Goal: Information Seeking & Learning: Check status

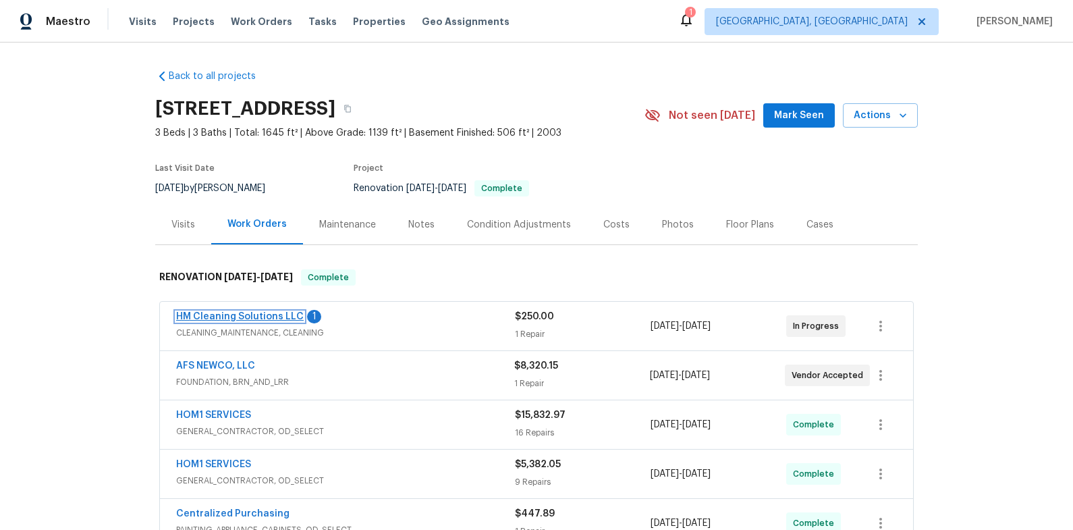
click at [235, 319] on link "HM Cleaning Solutions LLC" at bounding box center [239, 316] width 127 height 9
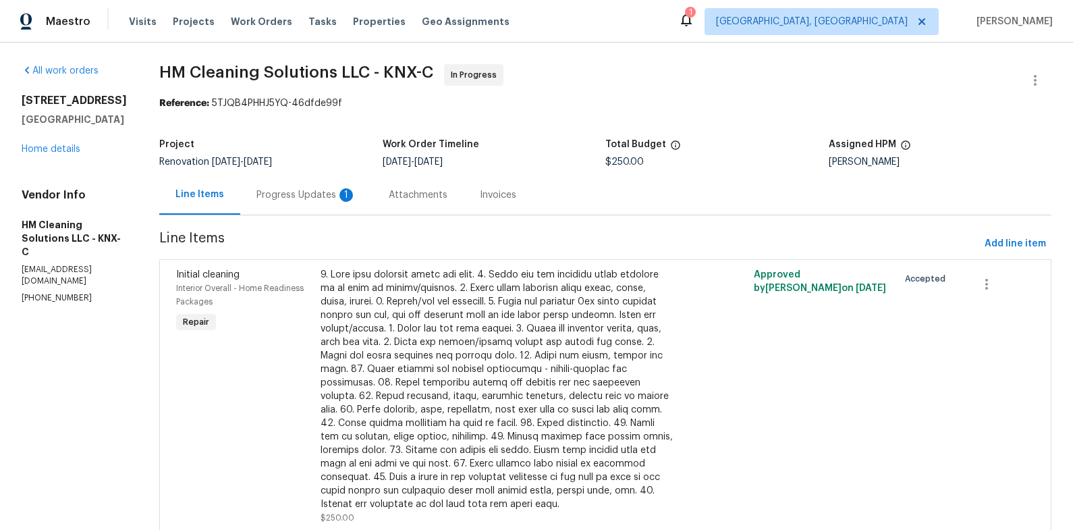
click at [343, 195] on div "Progress Updates 1" at bounding box center [306, 194] width 100 height 13
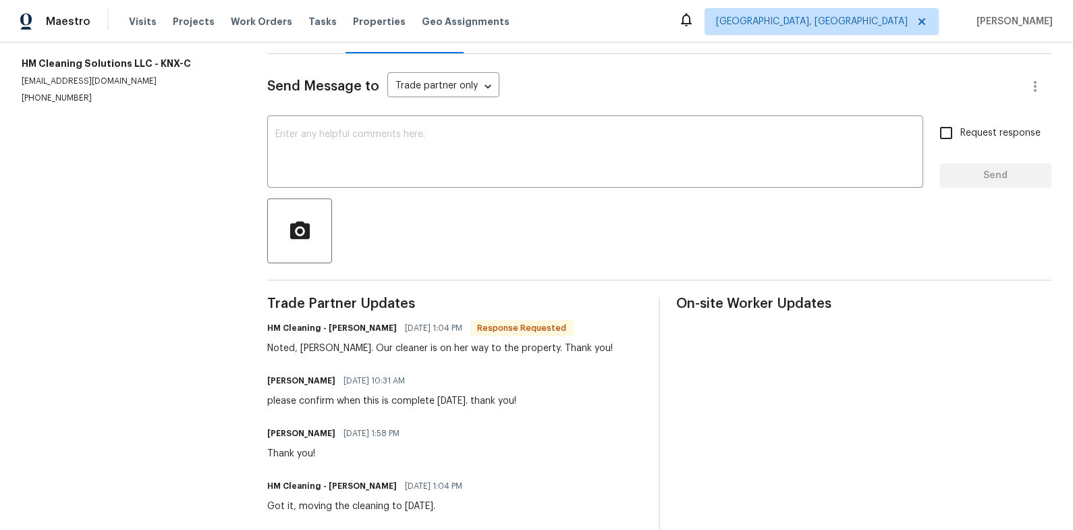
scroll to position [174, 0]
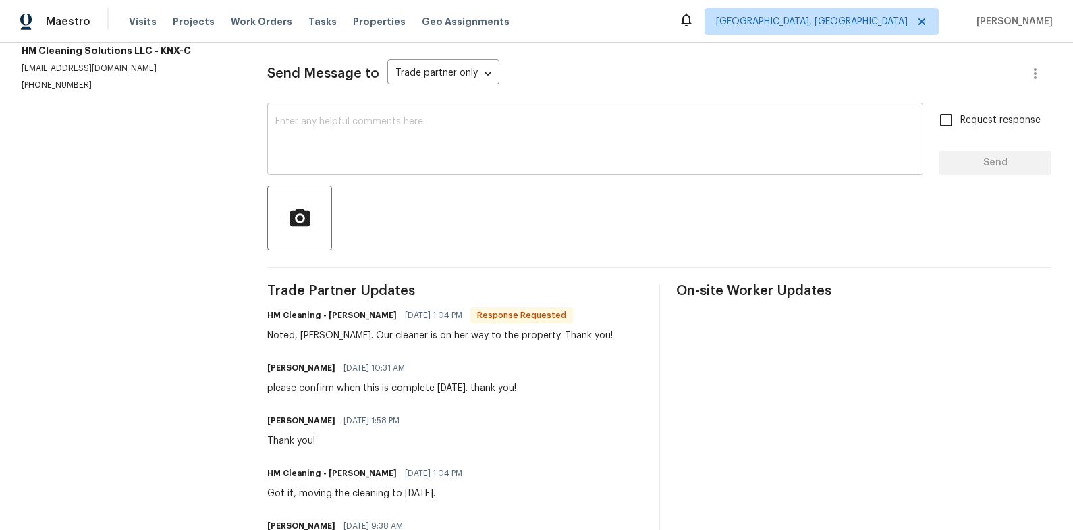
click at [522, 161] on textarea at bounding box center [594, 140] width 639 height 47
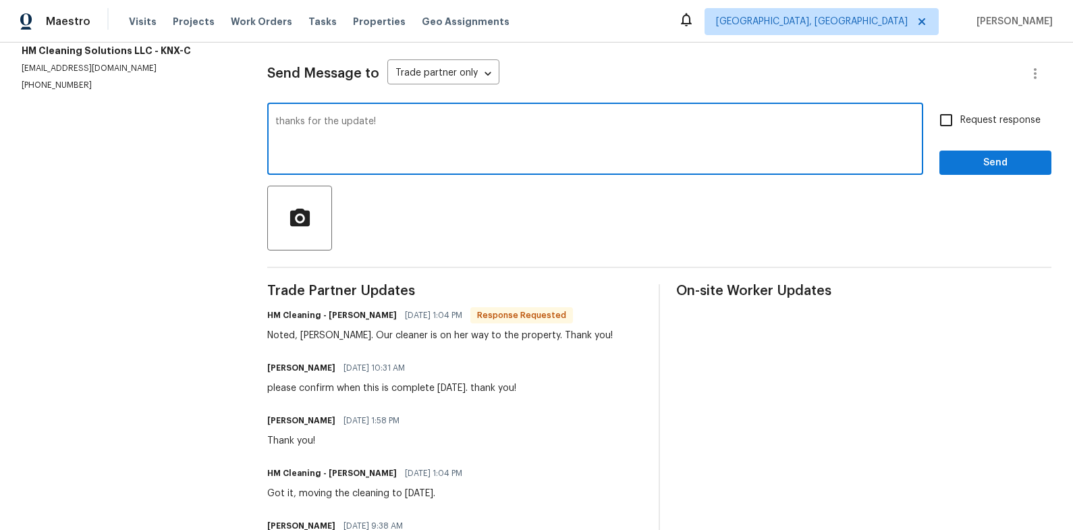
type textarea "thanks for the update!"
click at [998, 161] on span "Send" at bounding box center [995, 162] width 90 height 17
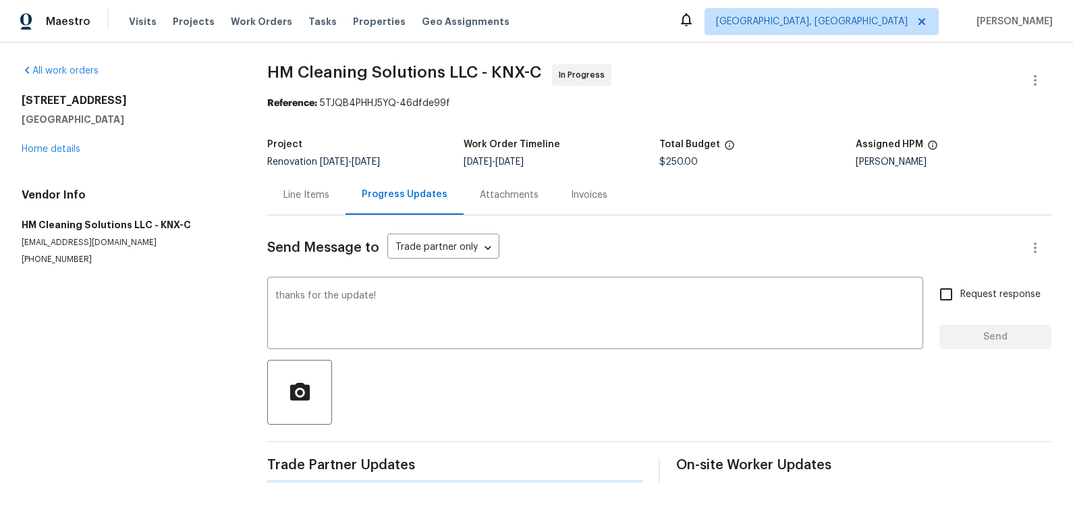
scroll to position [0, 0]
click at [353, 20] on span "Properties" at bounding box center [379, 21] width 53 height 13
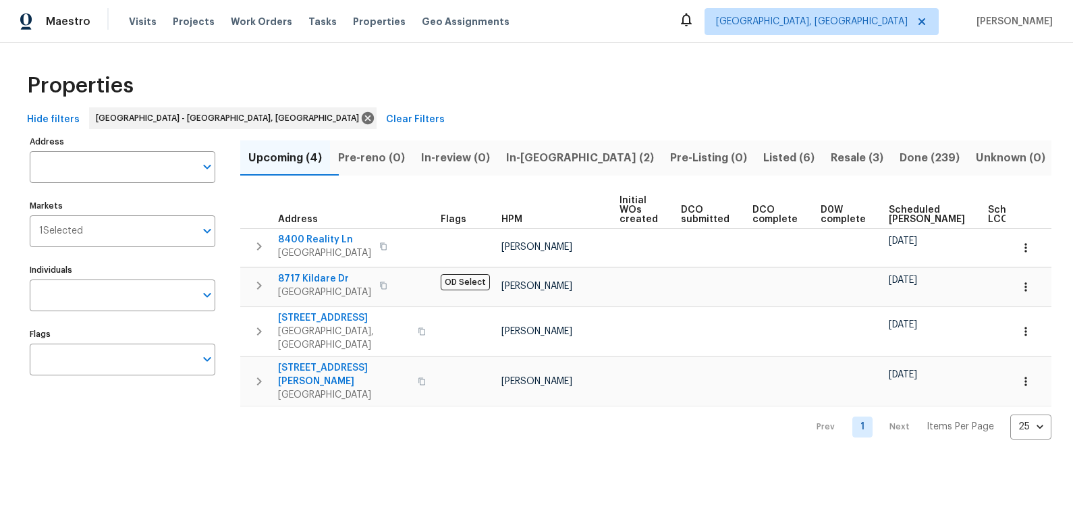
click at [554, 154] on span "In-reno (2)" at bounding box center [580, 157] width 148 height 19
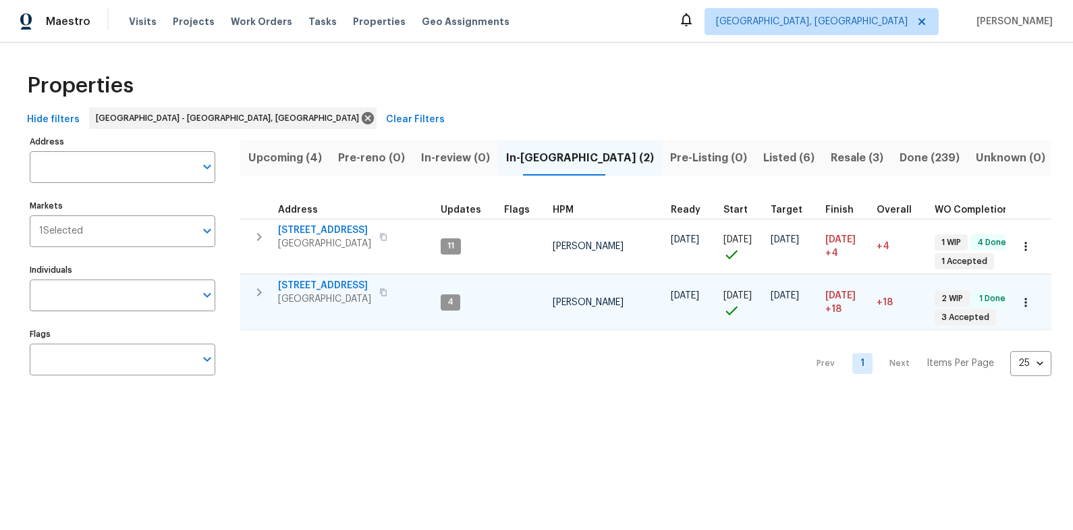
click at [360, 283] on span "1012 Kensington Blvd" at bounding box center [324, 285] width 93 height 13
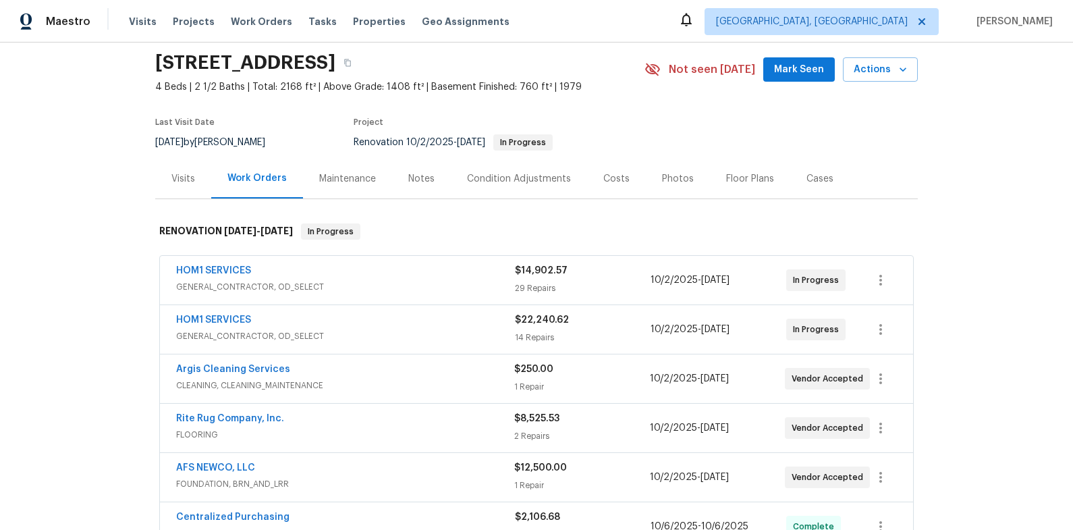
scroll to position [59, 0]
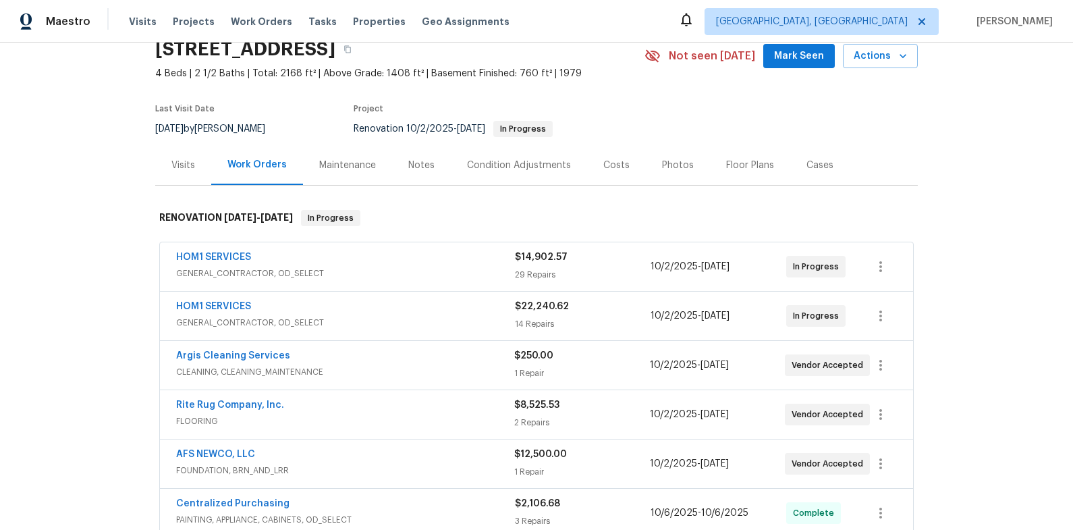
click at [461, 275] on span "GENERAL_CONTRACTOR, OD_SELECT" at bounding box center [345, 272] width 339 height 13
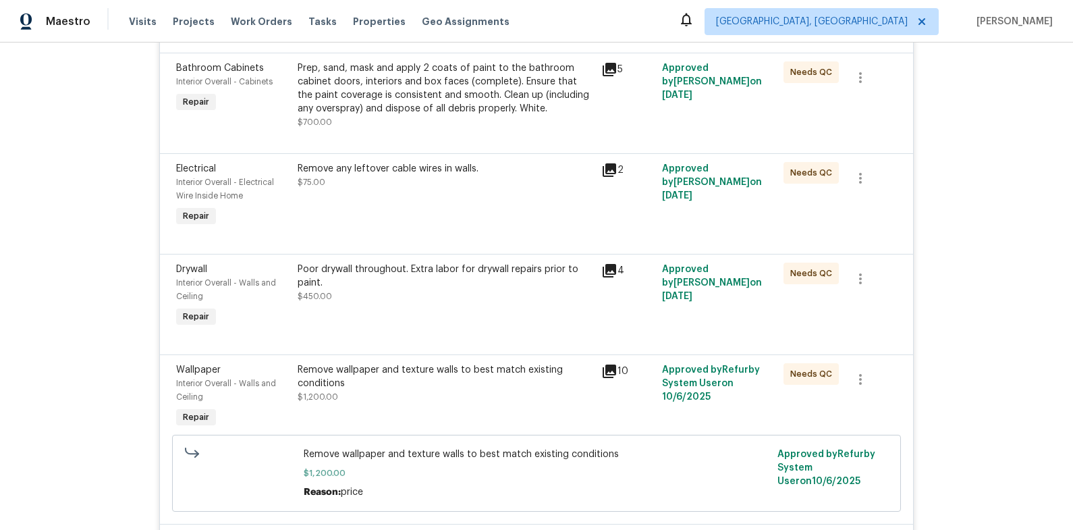
scroll to position [516, 0]
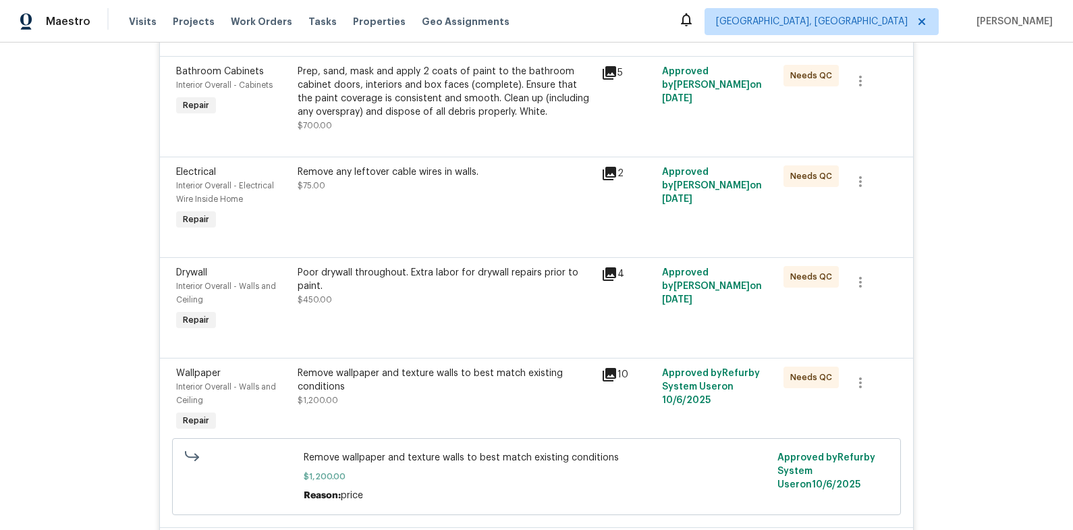
click at [461, 295] on div "Poor drywall throughout. Extra labor for drywall repairs prior to paint. $450.00" at bounding box center [444, 286] width 295 height 40
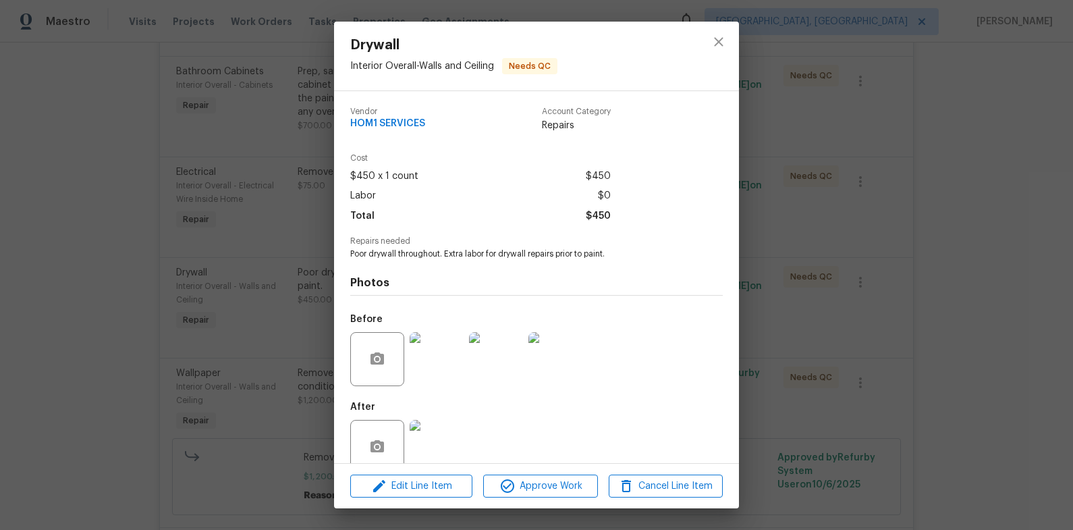
click at [449, 440] on img at bounding box center [436, 447] width 54 height 54
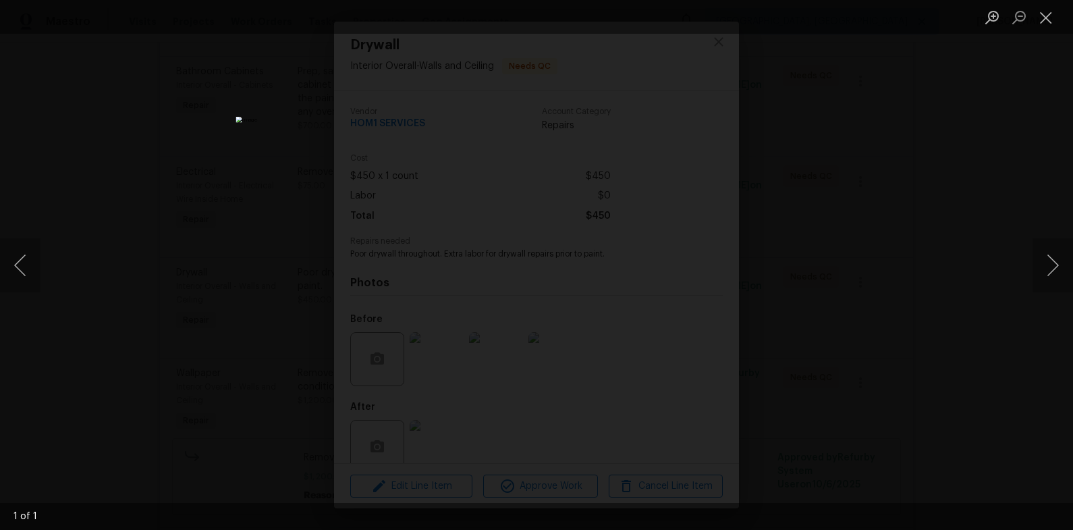
click at [874, 360] on div "Lightbox" at bounding box center [536, 265] width 1073 height 530
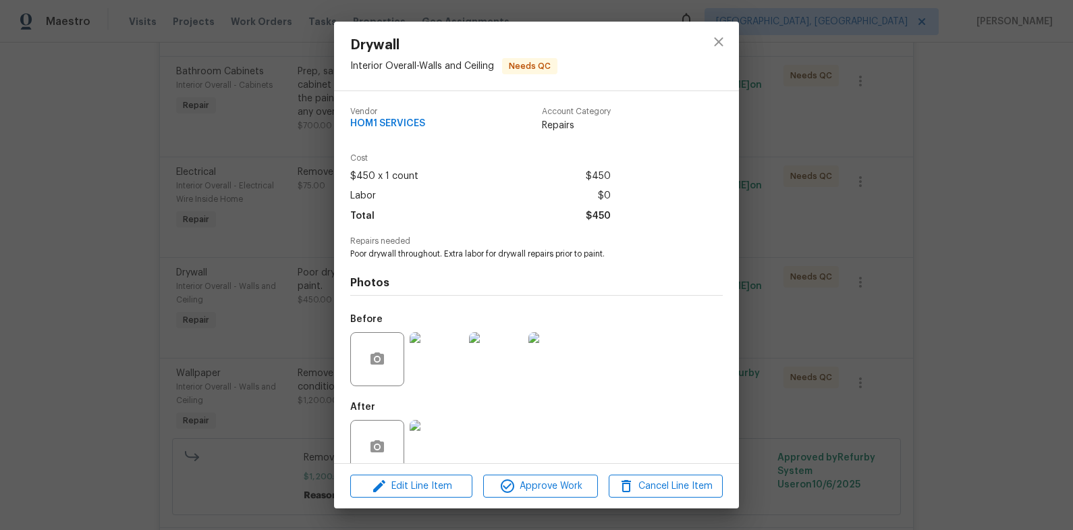
click at [872, 360] on div "Drywall Interior Overall - Walls and Ceiling Needs QC Vendor HOM1 SERVICES Acco…" at bounding box center [536, 265] width 1073 height 530
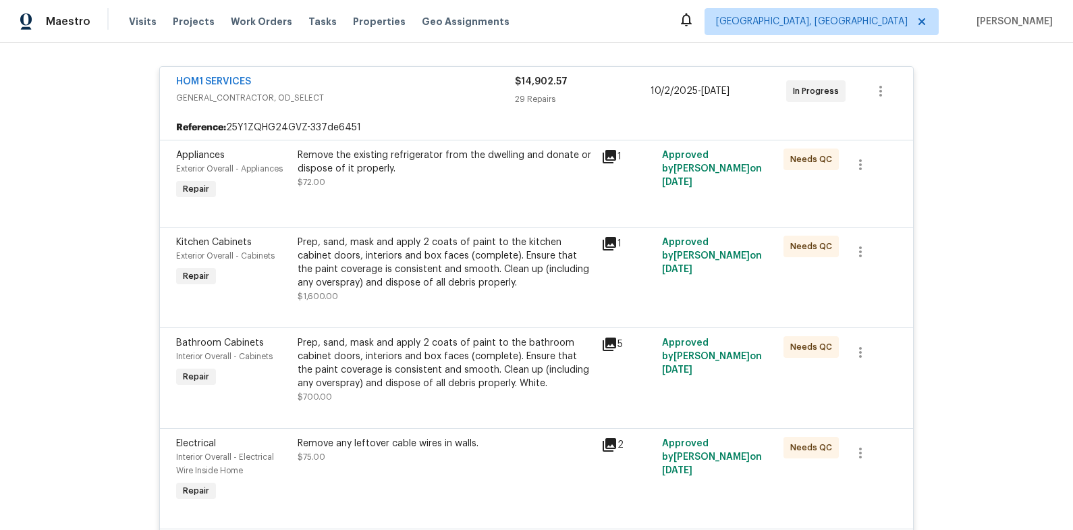
scroll to position [244, 0]
click at [463, 298] on div "Prep, sand, mask and apply 2 coats of paint to the kitchen cabinet doors, inter…" at bounding box center [444, 270] width 295 height 67
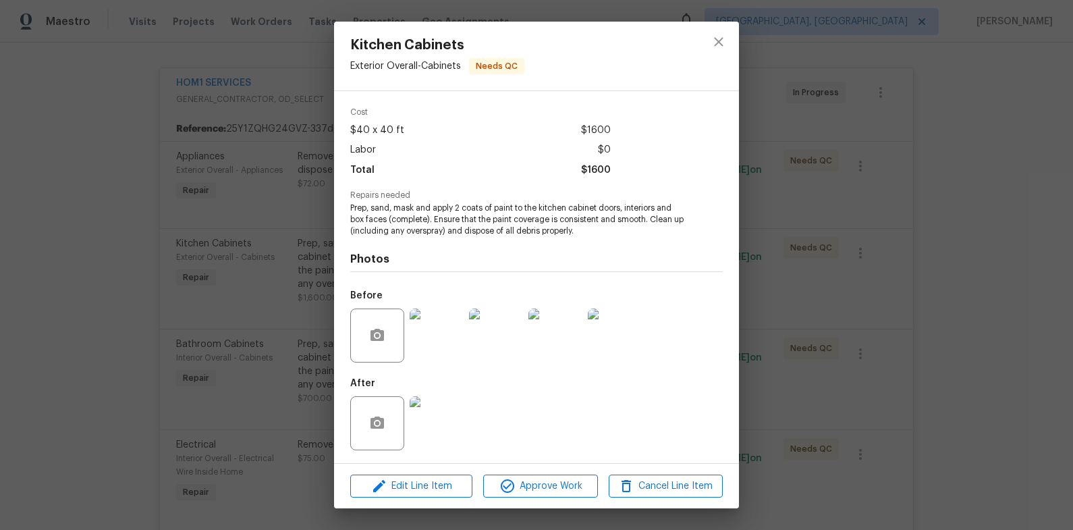
scroll to position [47, 0]
click at [822, 322] on div "Kitchen Cabinets Exterior Overall - Cabinets Needs QC Vendor HOM1 SERVICES Acco…" at bounding box center [536, 265] width 1073 height 530
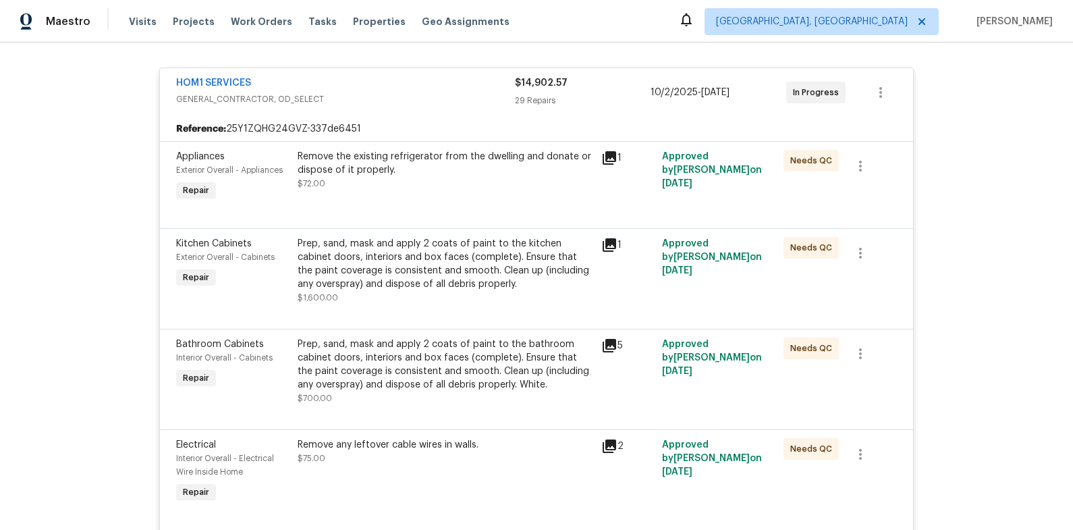
scroll to position [222, 0]
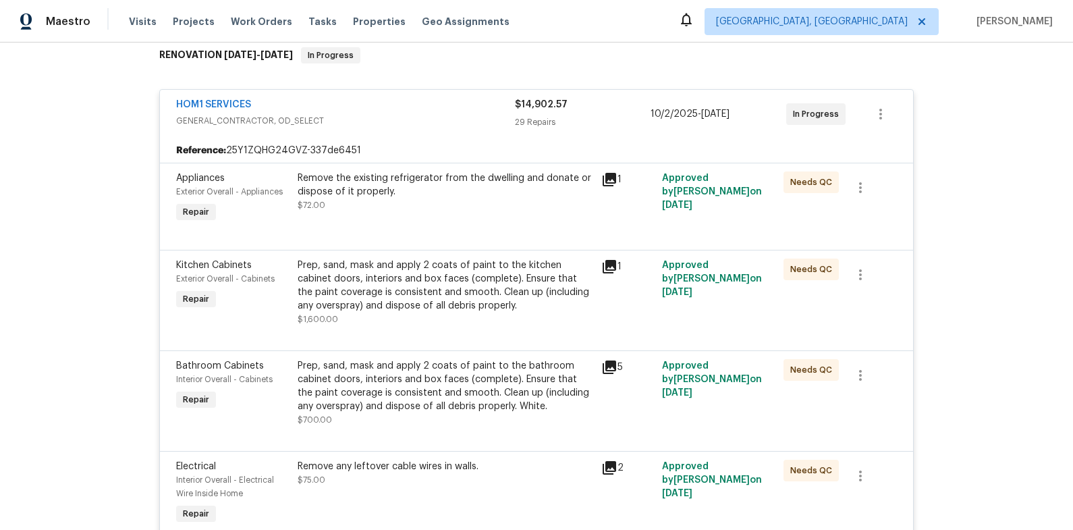
click at [433, 109] on div "HOM1 SERVICES" at bounding box center [345, 106] width 339 height 16
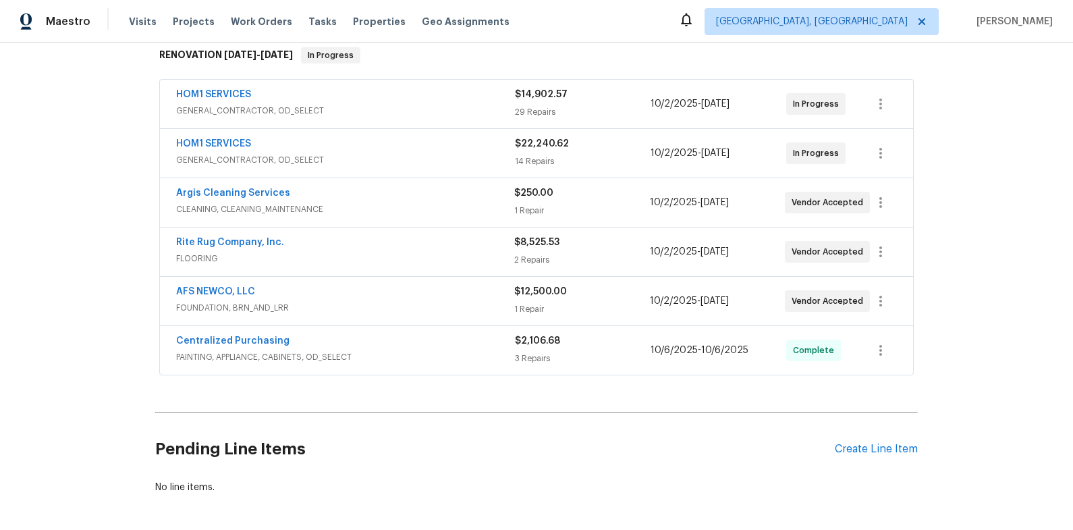
click at [438, 152] on div "HOM1 SERVICES" at bounding box center [345, 145] width 339 height 16
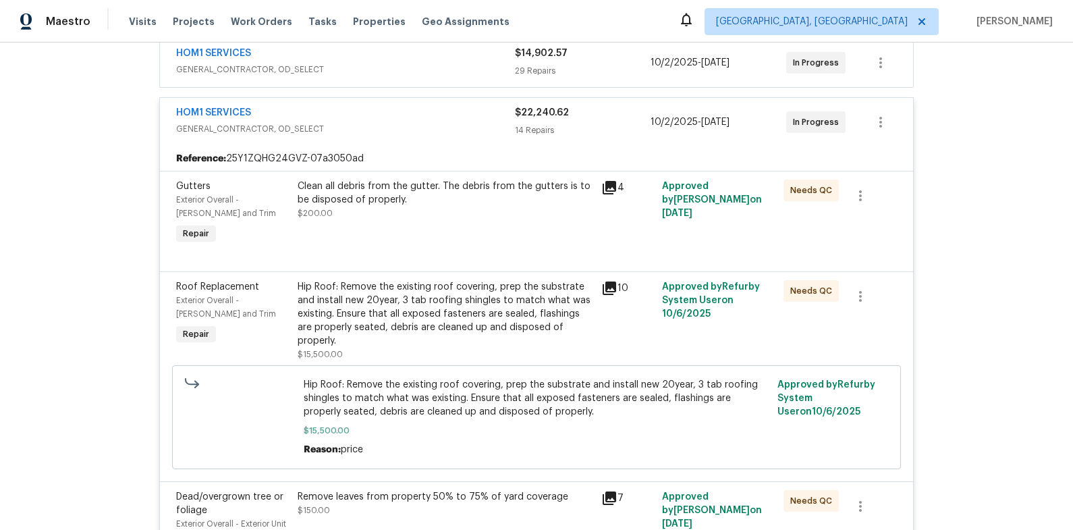
scroll to position [266, 0]
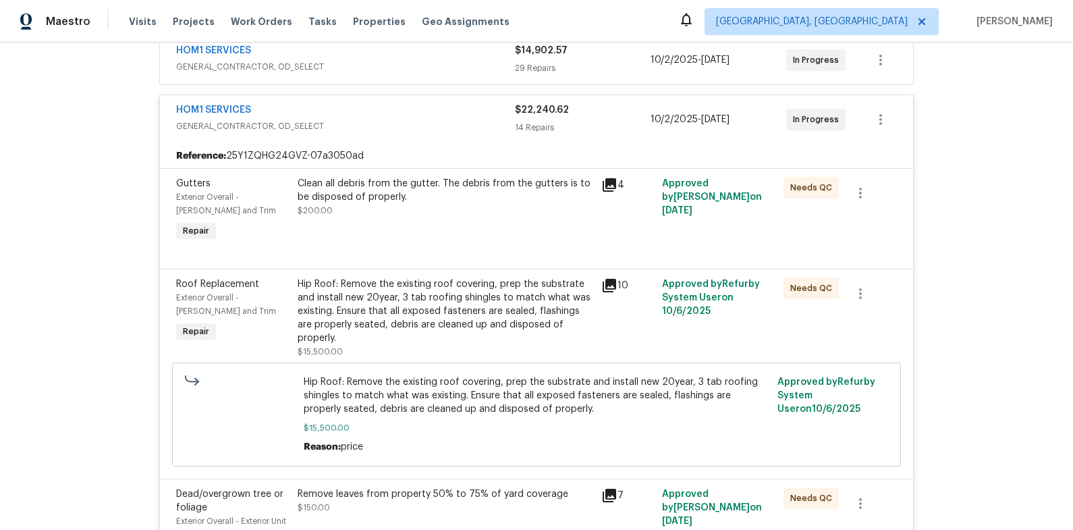
click at [448, 200] on div "Clean all debris from the gutter. The debris from the gutters is to be disposed…" at bounding box center [444, 190] width 295 height 27
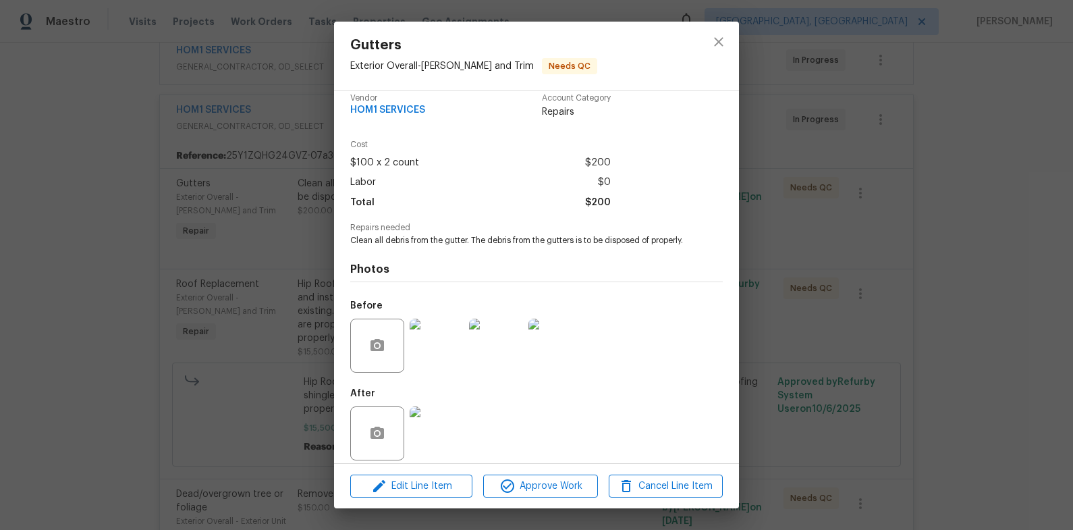
scroll to position [36, 0]
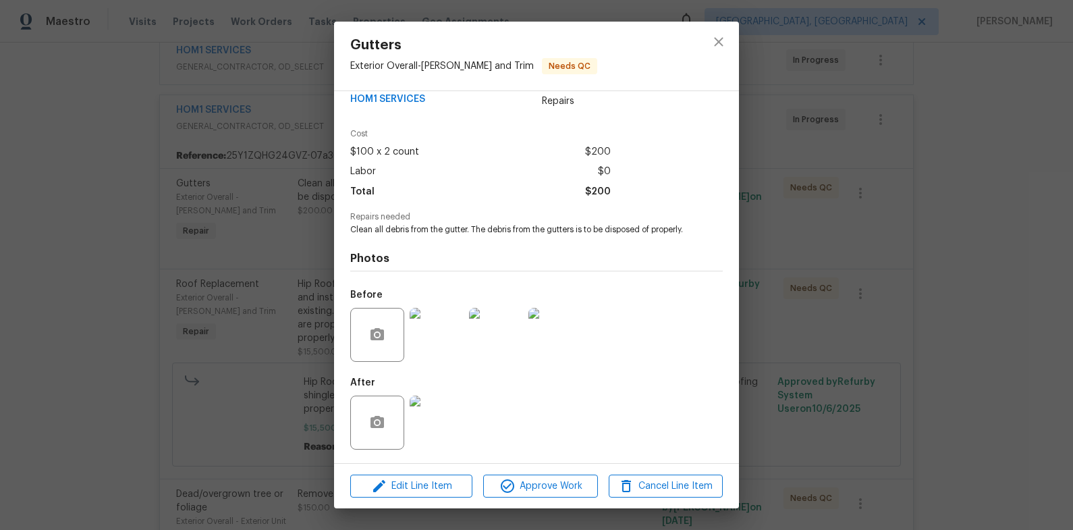
click at [443, 425] on img at bounding box center [436, 422] width 54 height 54
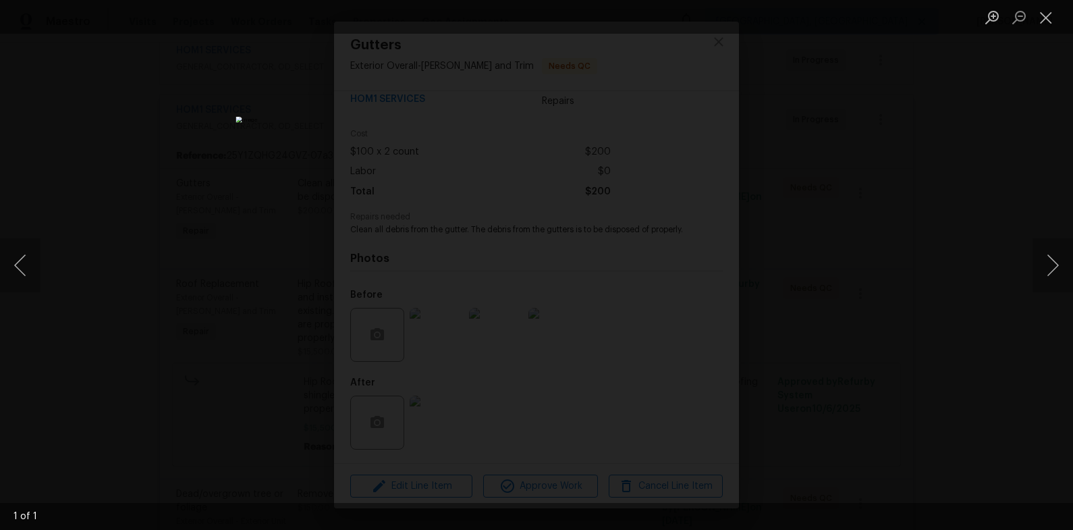
click at [842, 387] on div "Lightbox" at bounding box center [536, 265] width 1073 height 530
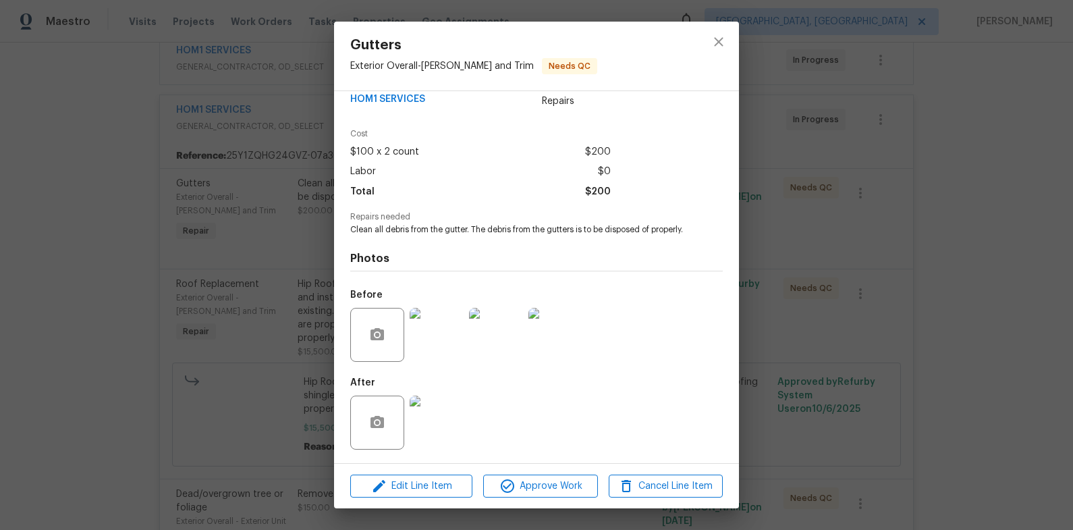
click at [842, 387] on div "Gutters Exterior Overall - [PERSON_NAME] and Trim Needs QC Vendor HOM1 SERVICES…" at bounding box center [536, 265] width 1073 height 530
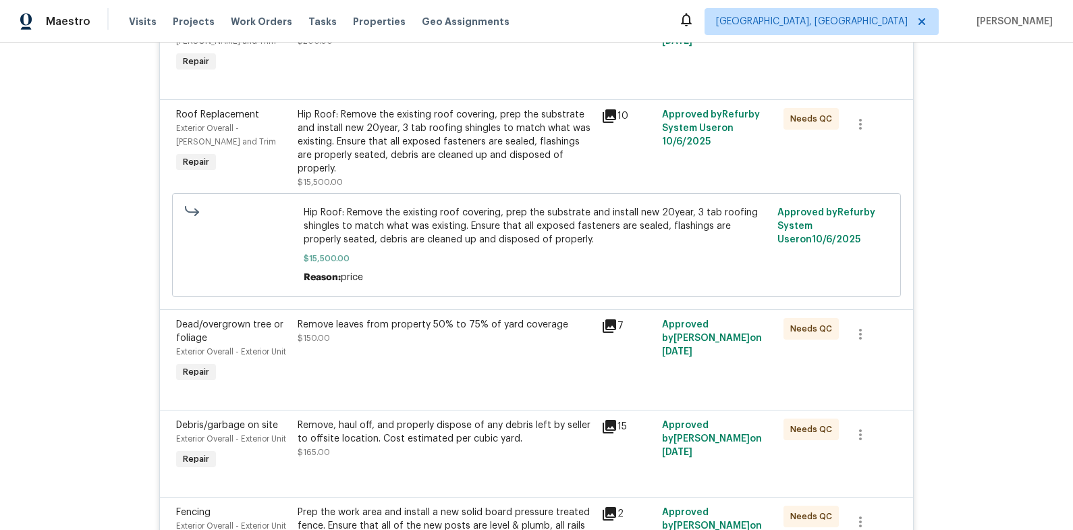
scroll to position [453, 0]
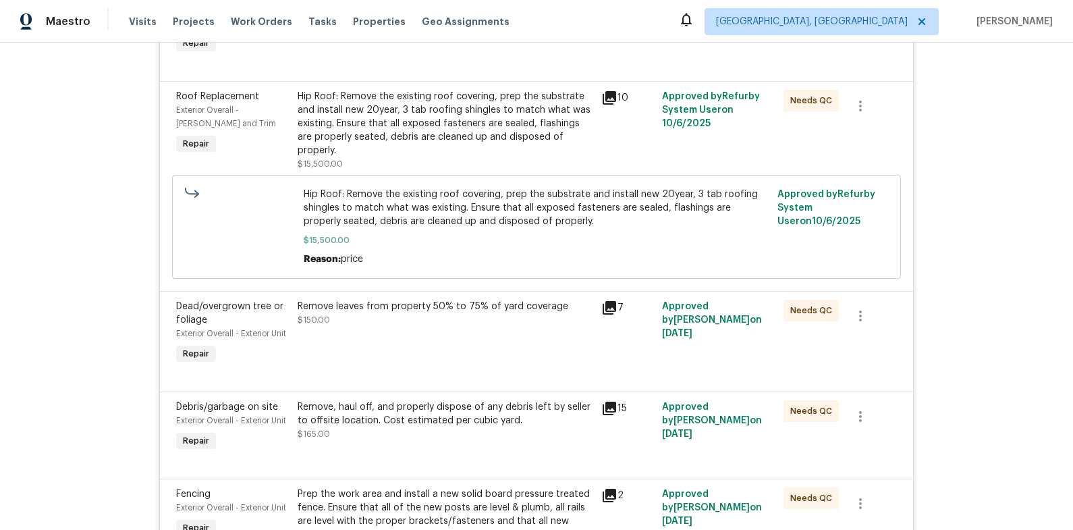
click at [496, 330] on div "Remove leaves from property 50% to 75% of yard coverage $150.00" at bounding box center [445, 333] width 304 height 76
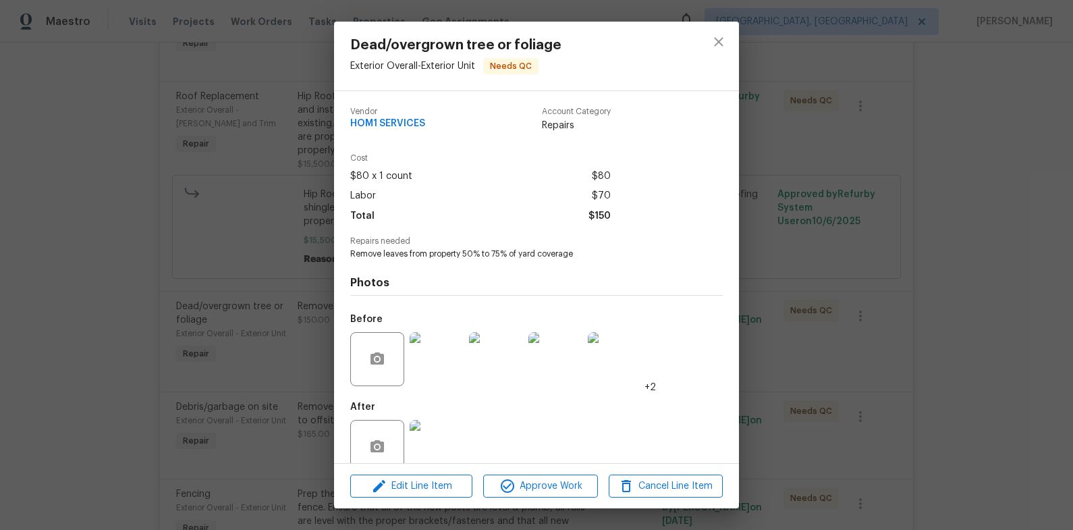
scroll to position [24, 0]
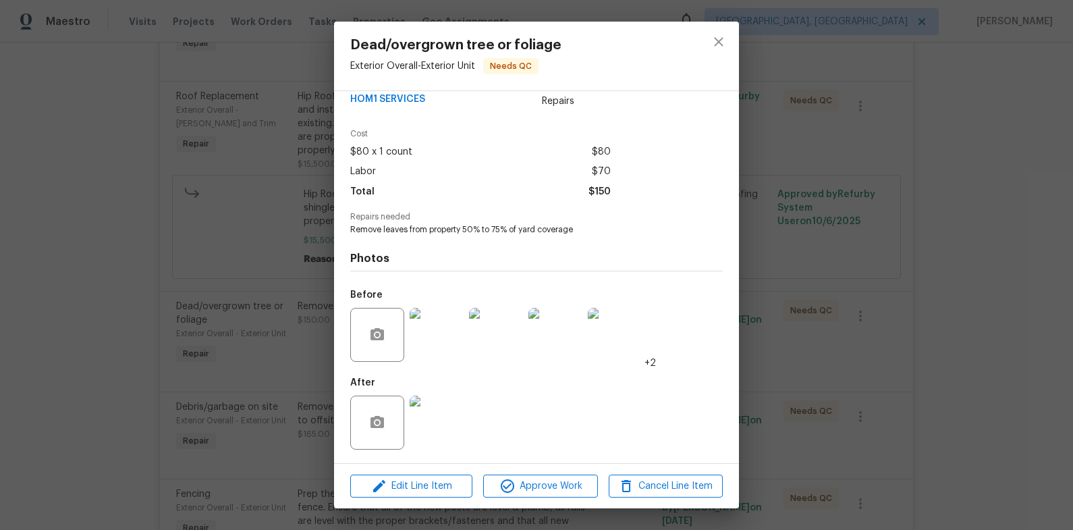
click at [462, 432] on img at bounding box center [436, 422] width 54 height 54
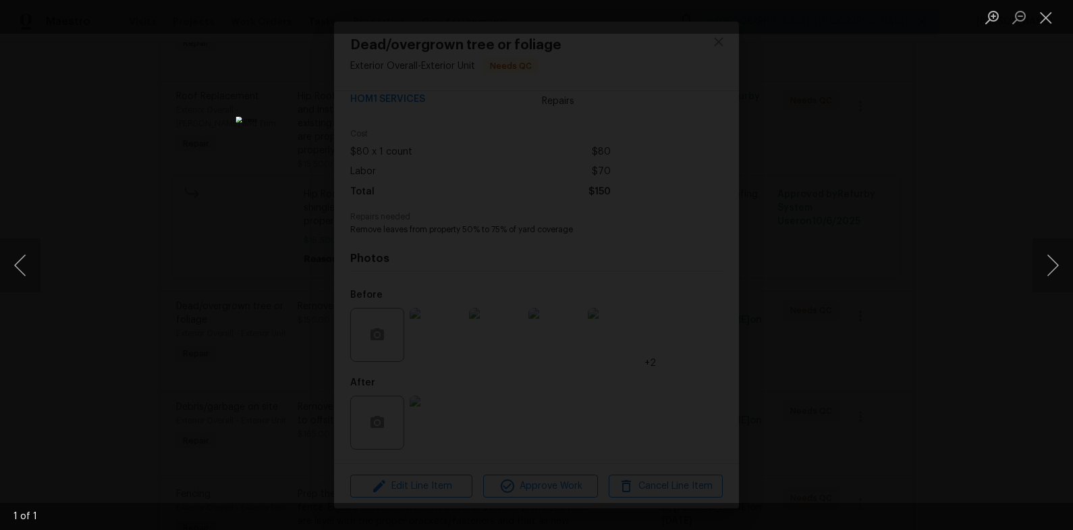
click at [905, 382] on div "Lightbox" at bounding box center [536, 265] width 1073 height 530
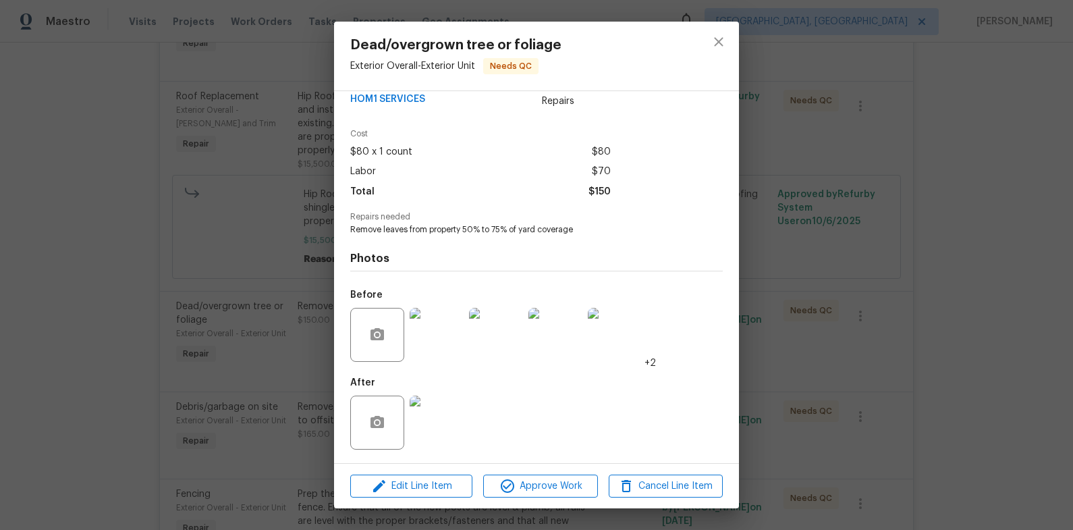
click at [902, 381] on div "Dead/overgrown tree or foliage Exterior Overall - Exterior Unit Needs QC Vendor…" at bounding box center [536, 265] width 1073 height 530
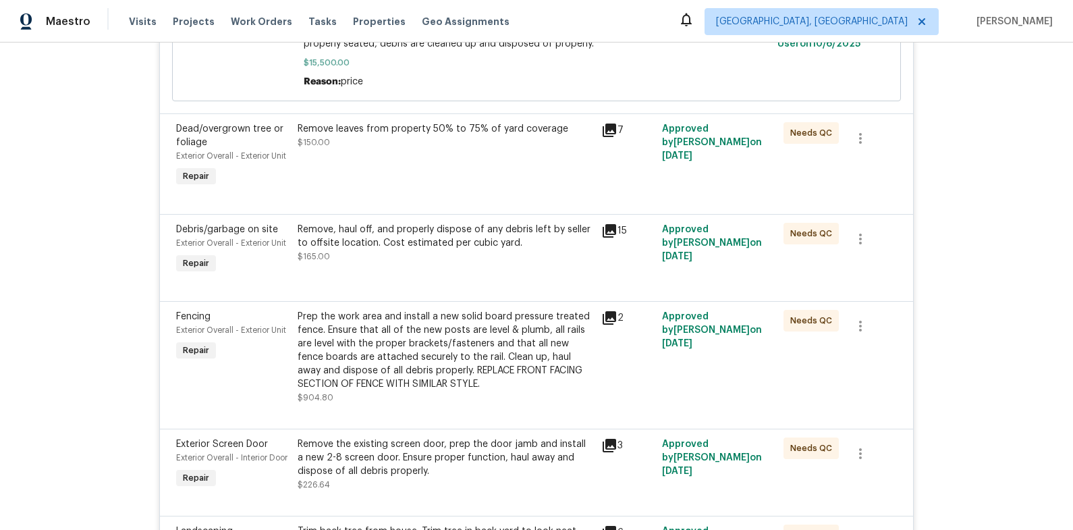
scroll to position [644, 0]
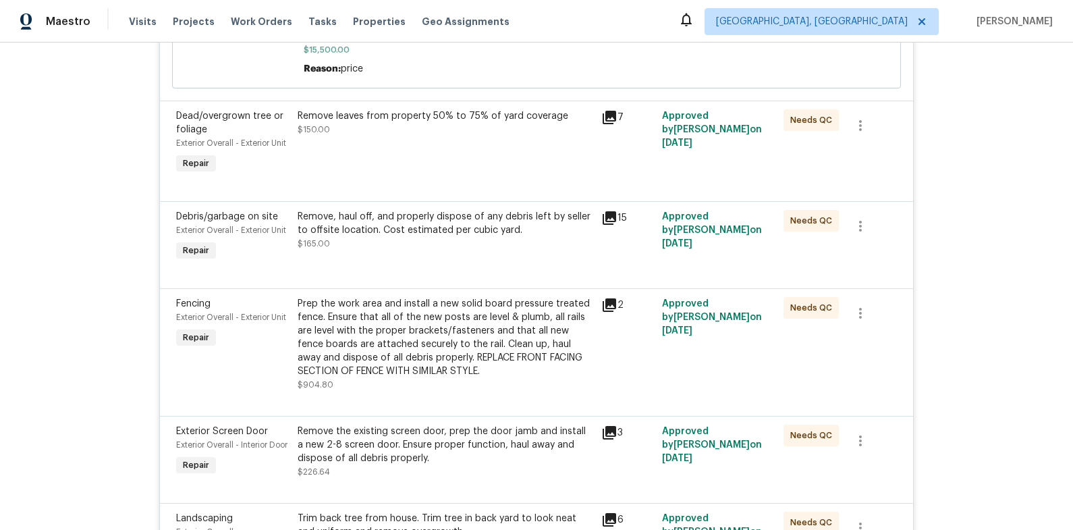
click at [436, 324] on div "Prep the work area and install a new solid board pressure treated fence. Ensure…" at bounding box center [444, 337] width 295 height 81
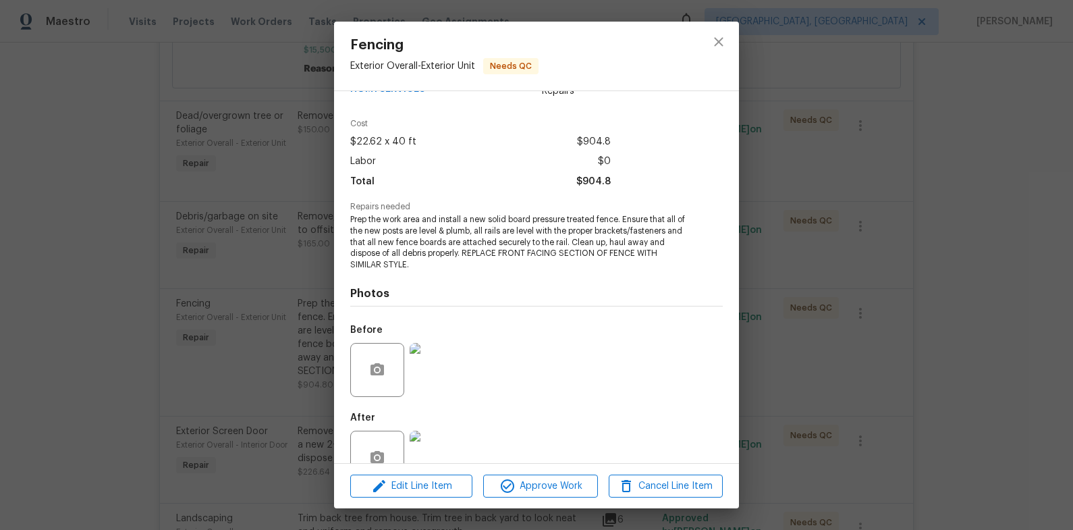
scroll to position [69, 0]
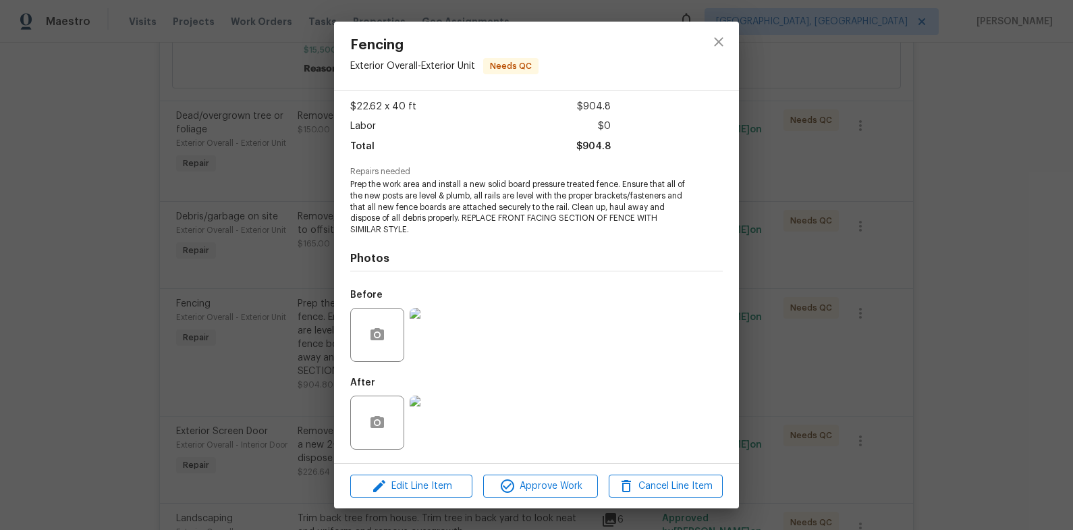
click at [449, 424] on img at bounding box center [436, 422] width 54 height 54
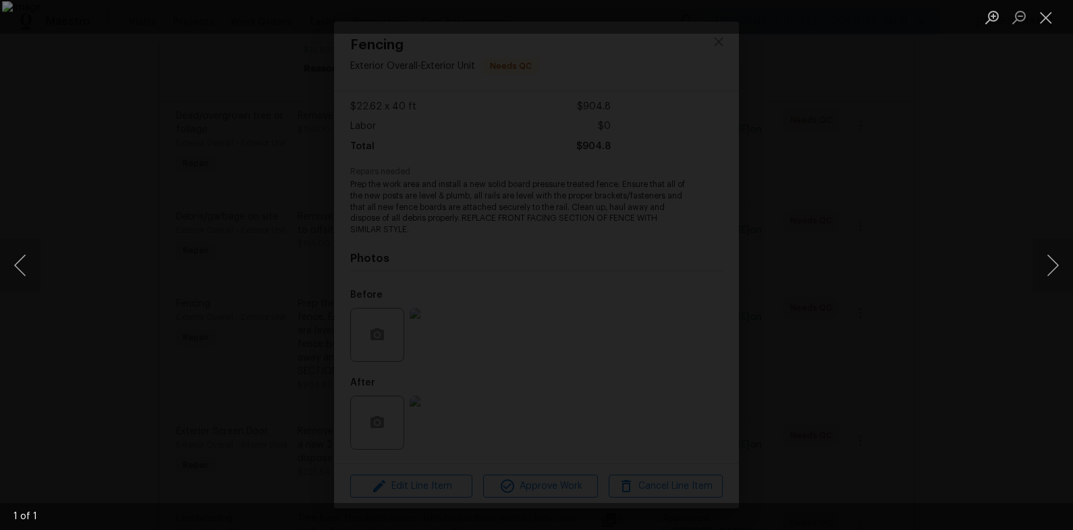
click at [903, 391] on div "Lightbox" at bounding box center [536, 265] width 1073 height 530
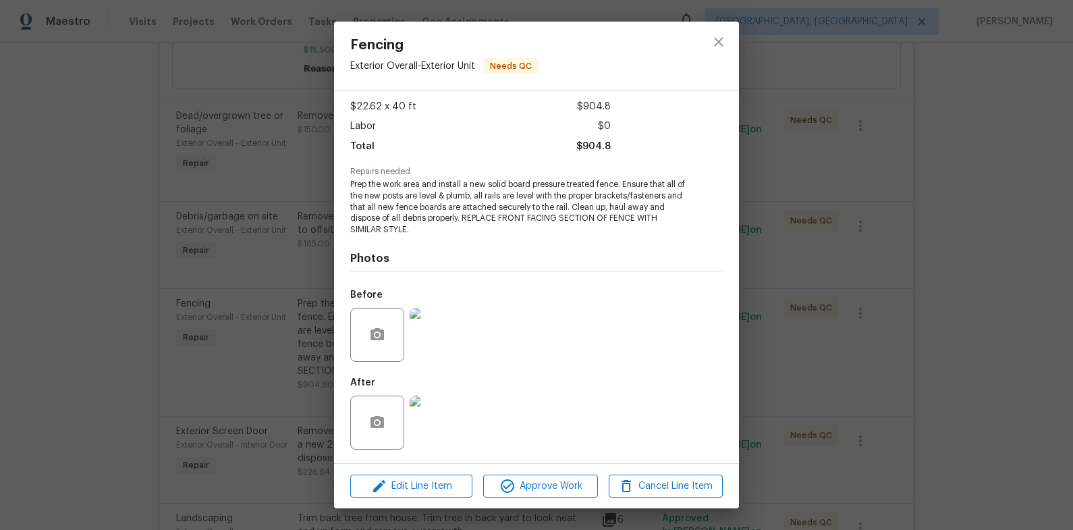
click at [903, 391] on div "Fencing Exterior Overall - Exterior Unit Needs QC Vendor HOM1 SERVICES Account …" at bounding box center [536, 265] width 1073 height 530
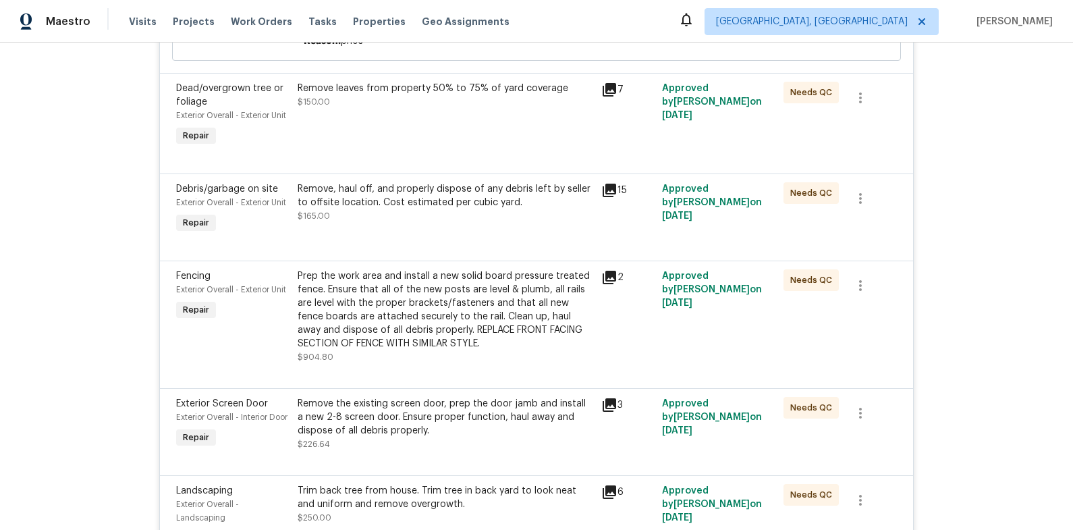
scroll to position [876, 0]
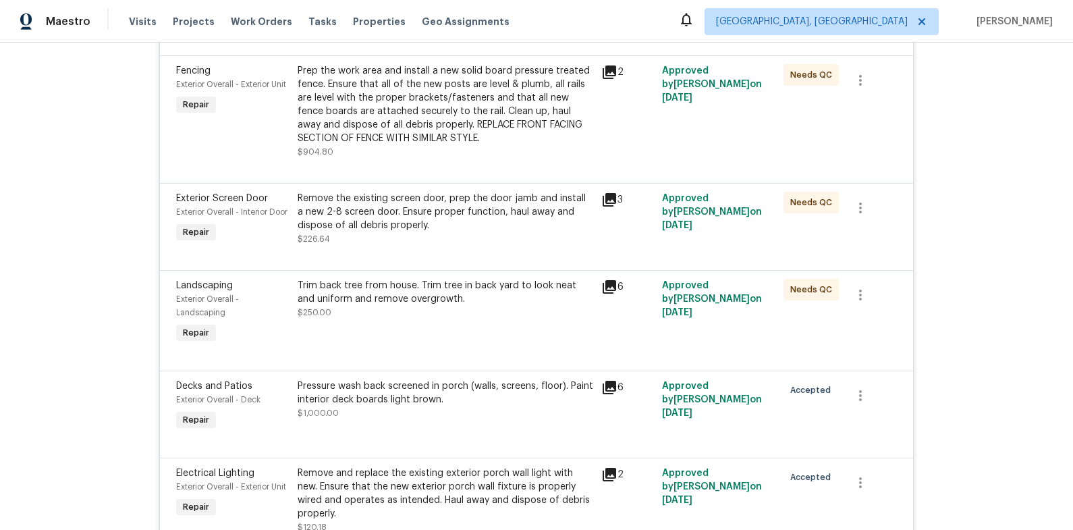
click at [437, 231] on div "Remove the existing screen door, prep the door jamb and install a new 2-8 scree…" at bounding box center [444, 219] width 295 height 54
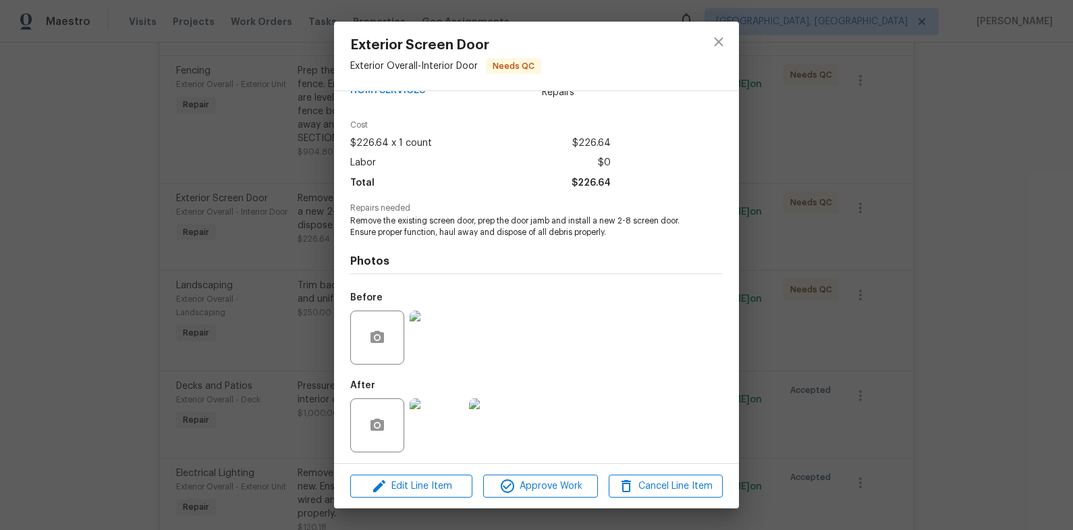
scroll to position [36, 0]
click at [441, 428] on img at bounding box center [436, 422] width 54 height 54
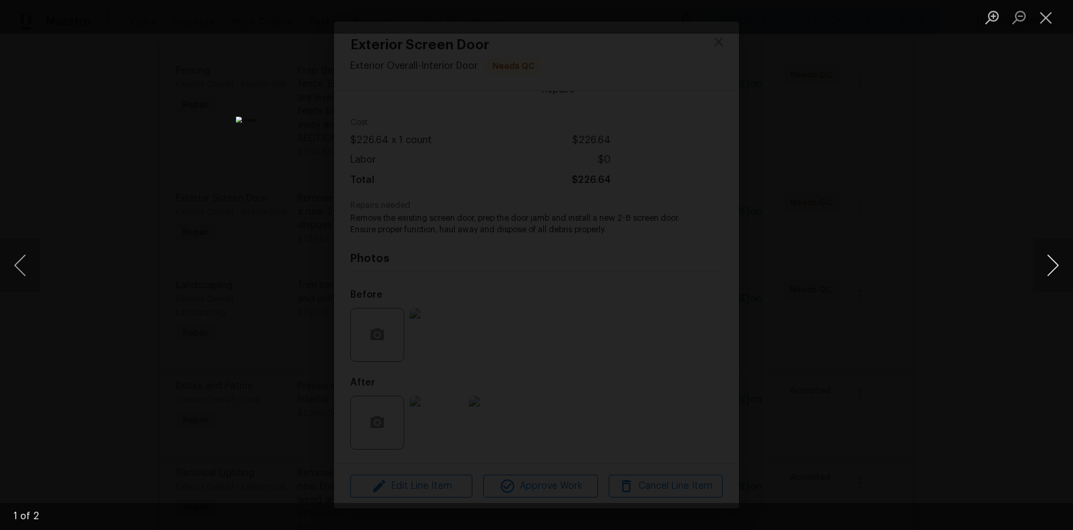
click at [1052, 264] on button "Next image" at bounding box center [1052, 265] width 40 height 54
click at [934, 258] on div "Lightbox" at bounding box center [536, 265] width 1073 height 530
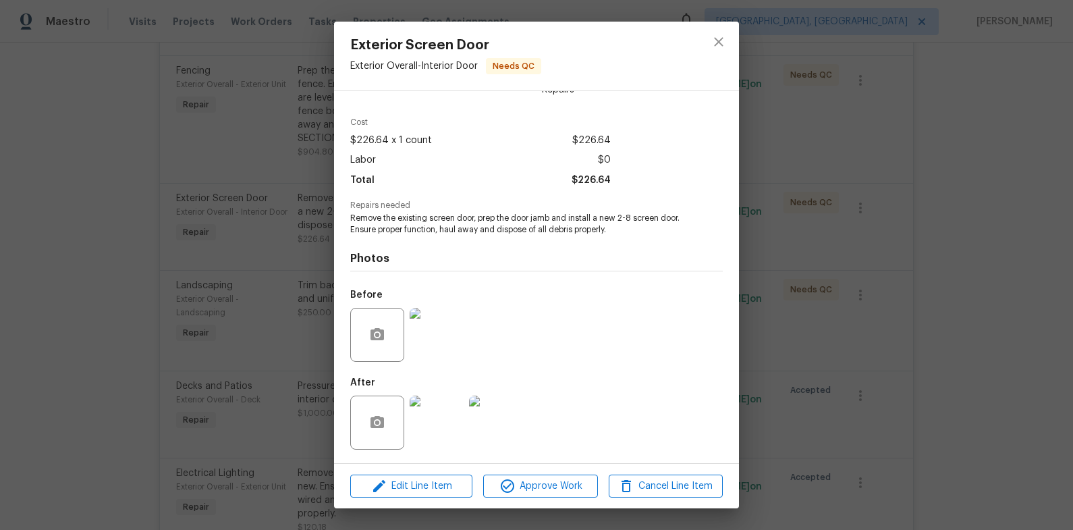
click at [933, 258] on div "Exterior Screen Door Exterior Overall - Interior Door Needs QC Vendor HOM1 SERV…" at bounding box center [536, 265] width 1073 height 530
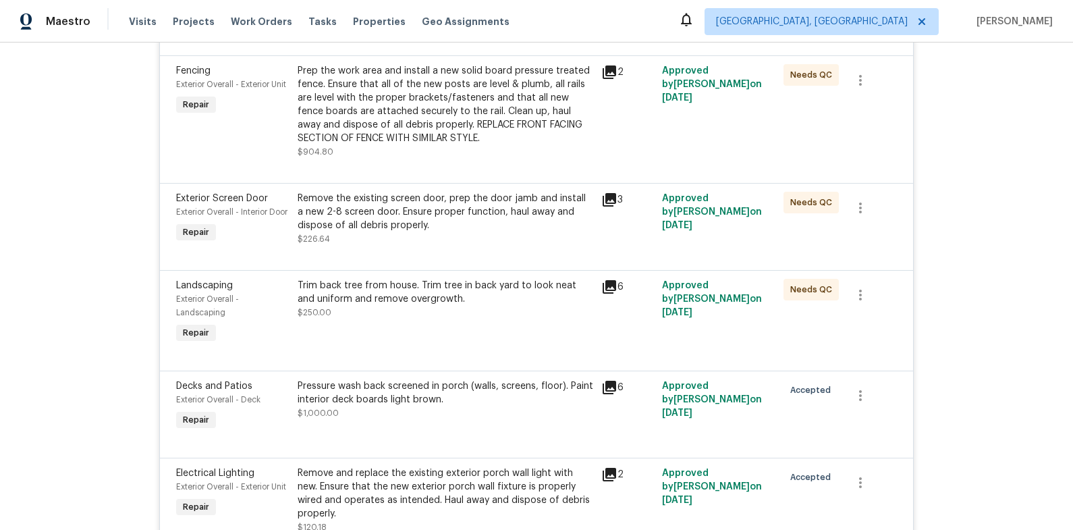
click at [433, 301] on div "Trim back tree from house. Trim tree in back yard to look neat and uniform and …" at bounding box center [444, 292] width 295 height 27
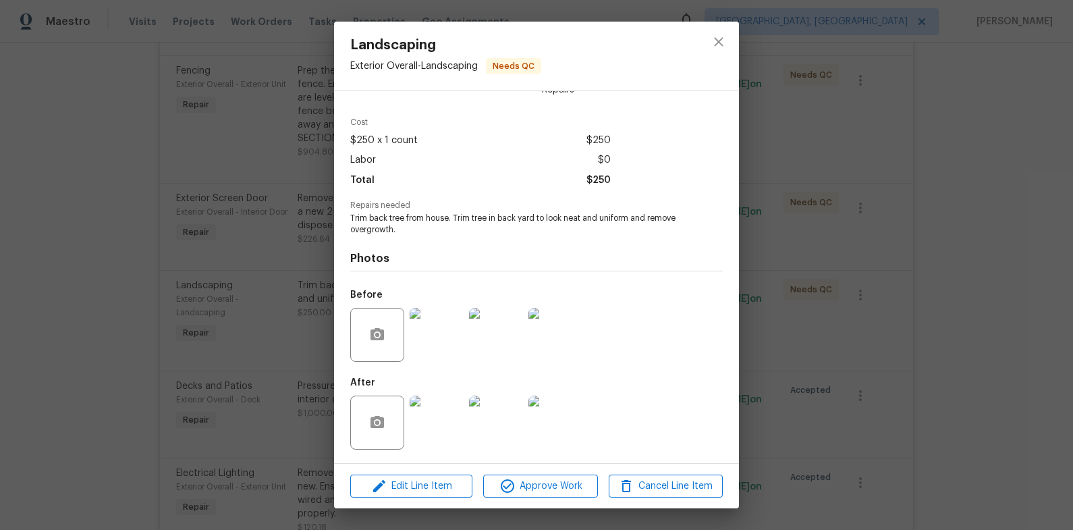
click at [442, 411] on img at bounding box center [436, 422] width 54 height 54
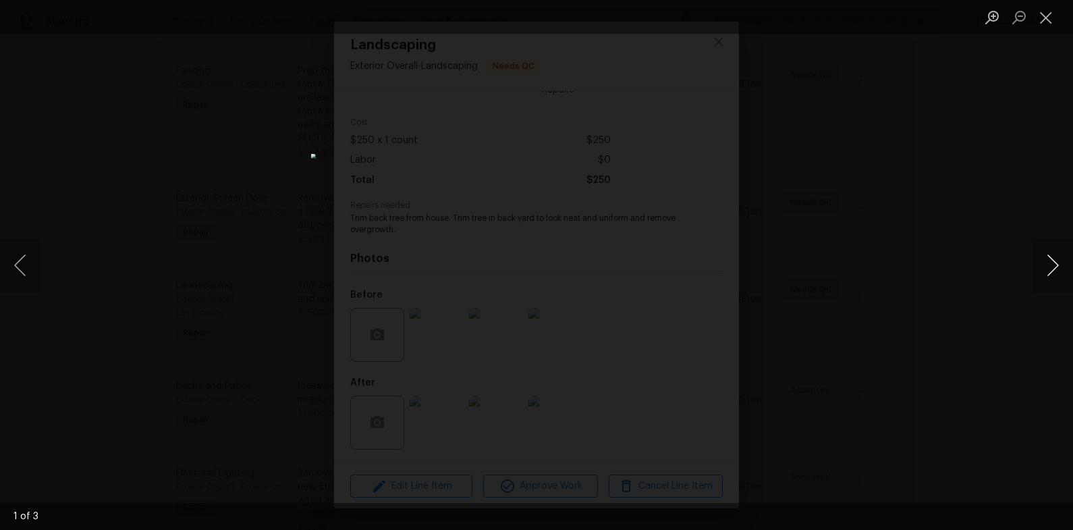
click at [1059, 270] on button "Next image" at bounding box center [1052, 265] width 40 height 54
click at [1058, 269] on button "Next image" at bounding box center [1052, 265] width 40 height 54
click at [1058, 268] on button "Next image" at bounding box center [1052, 265] width 40 height 54
click at [930, 254] on div "Lightbox" at bounding box center [536, 265] width 1073 height 530
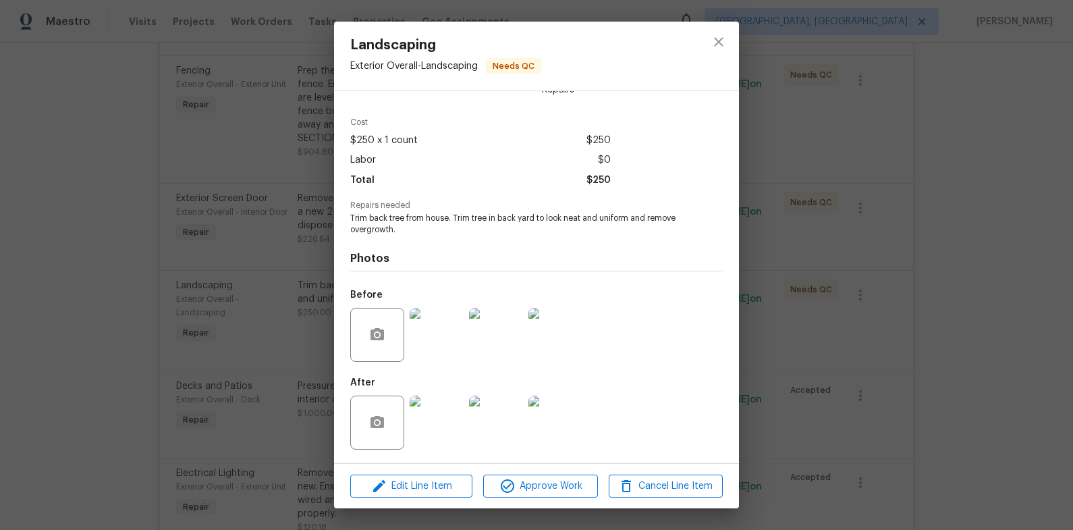
click at [930, 254] on div "Landscaping Exterior Overall - Landscaping Needs QC Vendor HOM1 SERVICES Accoun…" at bounding box center [536, 265] width 1073 height 530
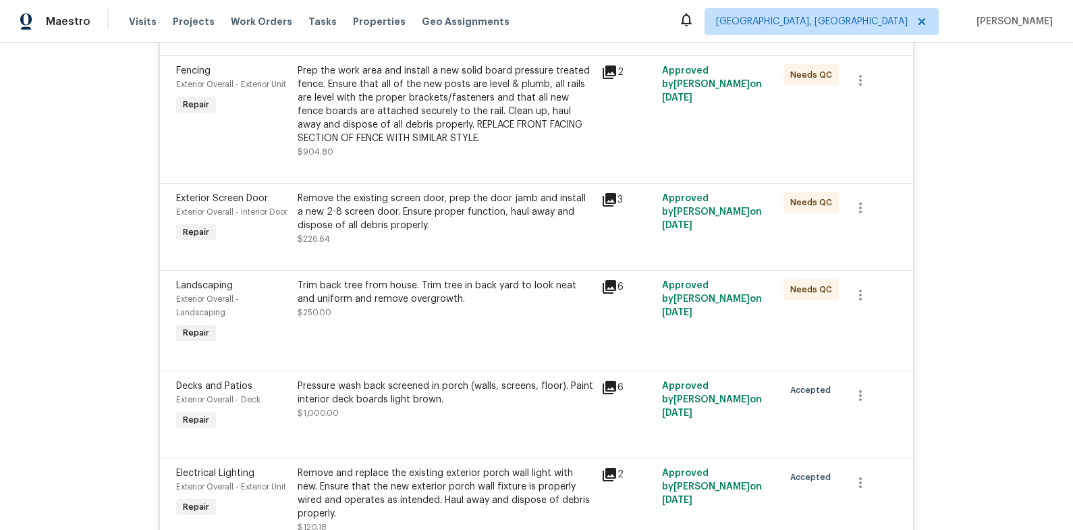
scroll to position [4, 0]
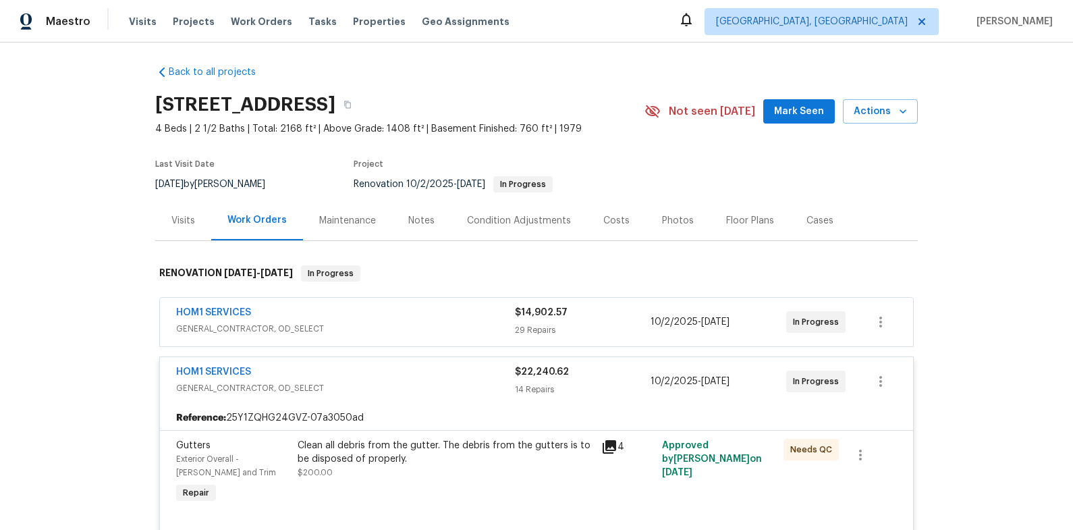
click at [400, 371] on div "HOM1 SERVICES" at bounding box center [345, 373] width 339 height 16
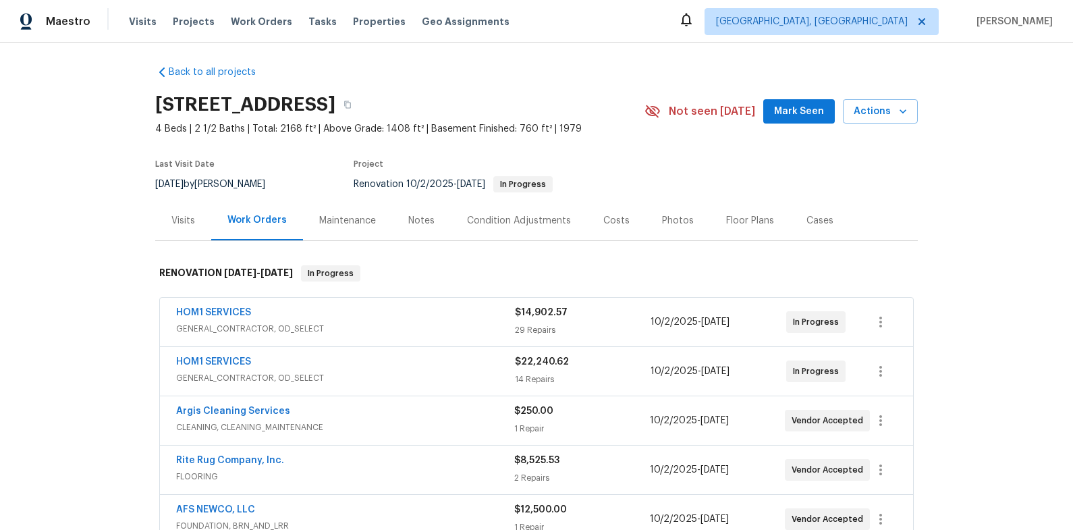
click at [977, 132] on div "Back to all projects [STREET_ADDRESS] 4 Beds | 2 1/2 Baths | Total: 2168 ft² | …" at bounding box center [536, 285] width 1073 height 487
